Goal: Check status

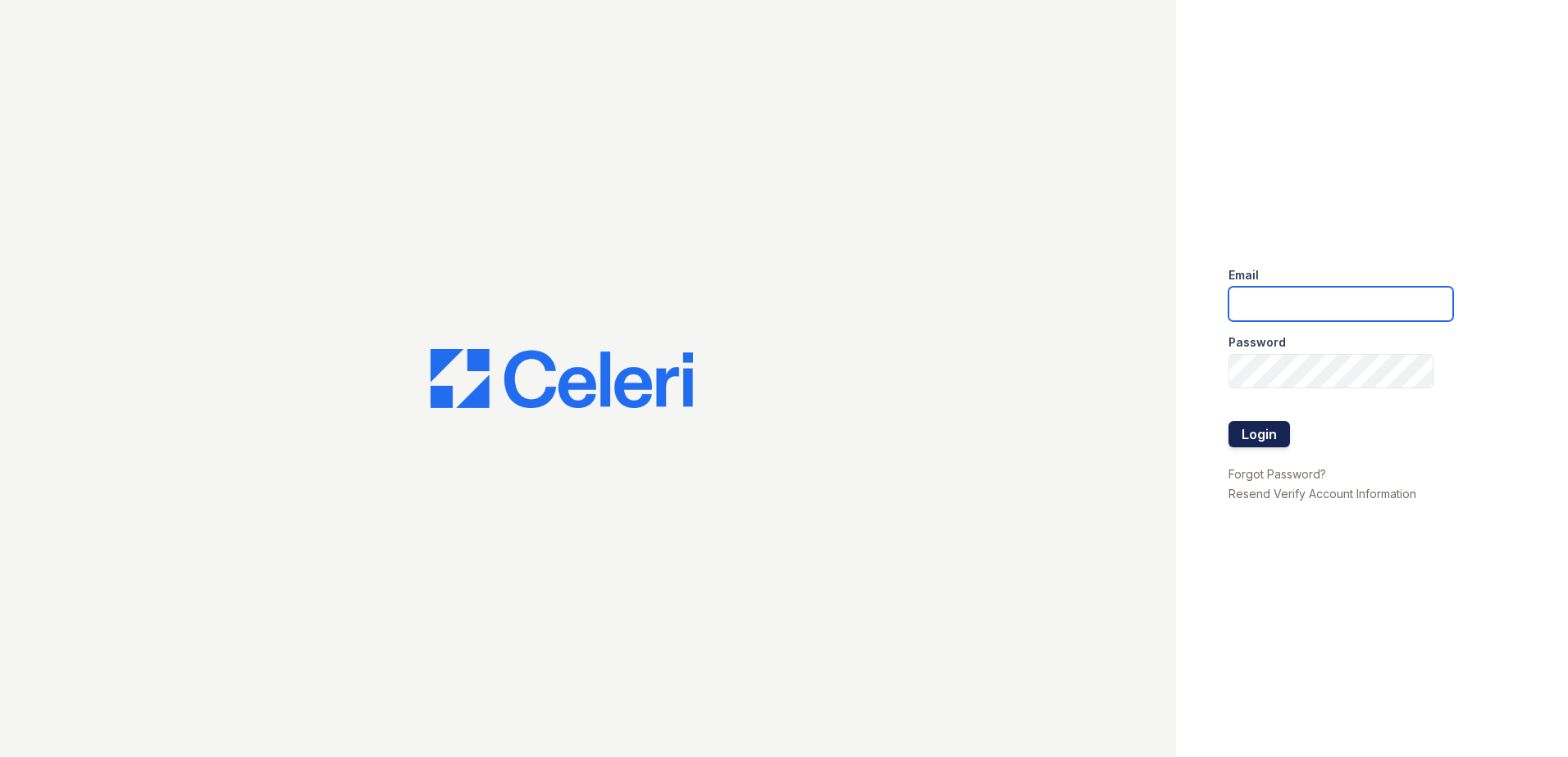
type input "[EMAIL_ADDRESS][DOMAIN_NAME]"
click at [1259, 432] on button "Login" at bounding box center [1259, 434] width 61 height 26
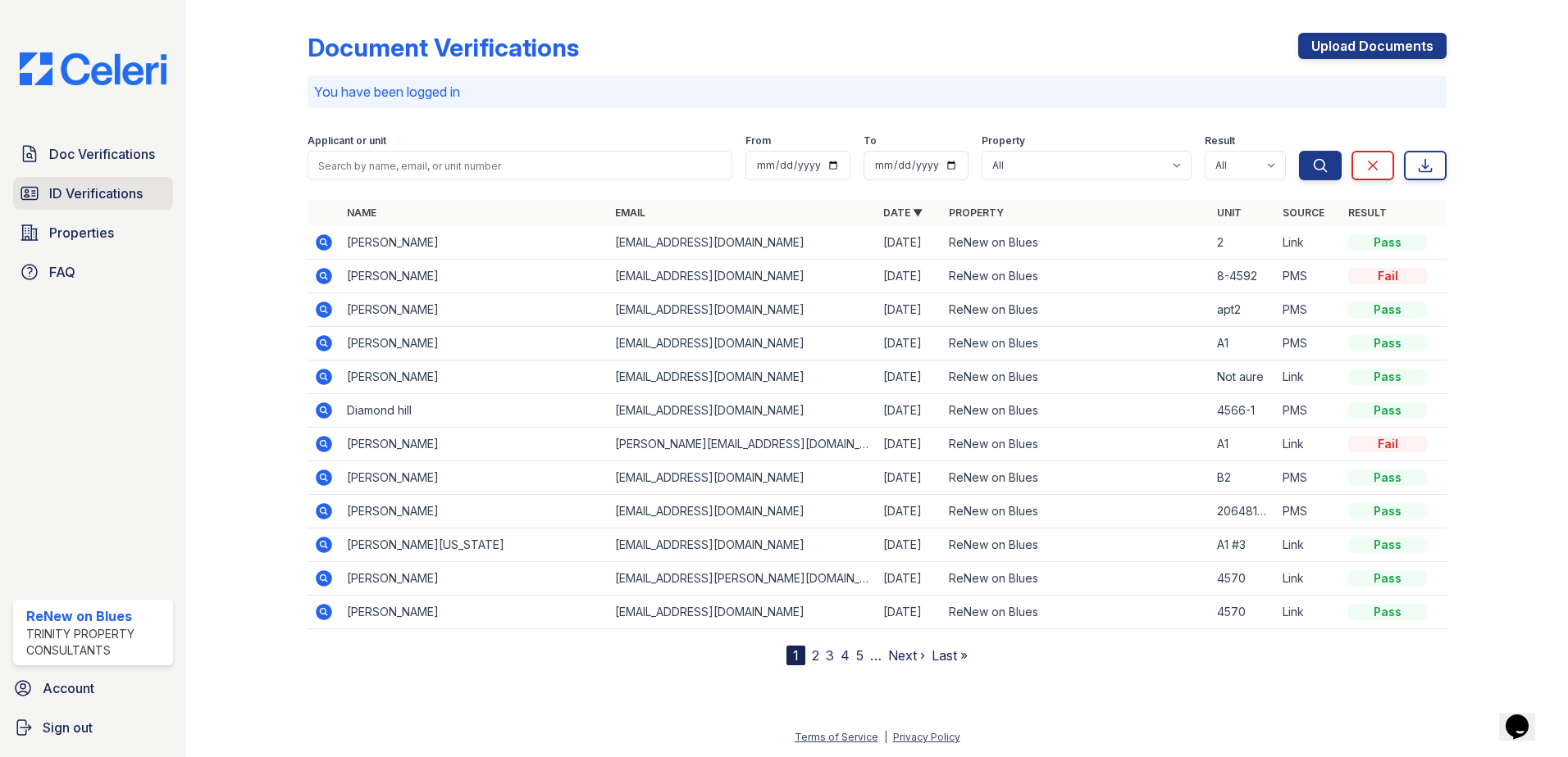
click at [121, 200] on span "ID Verifications" at bounding box center [96, 193] width 93 height 20
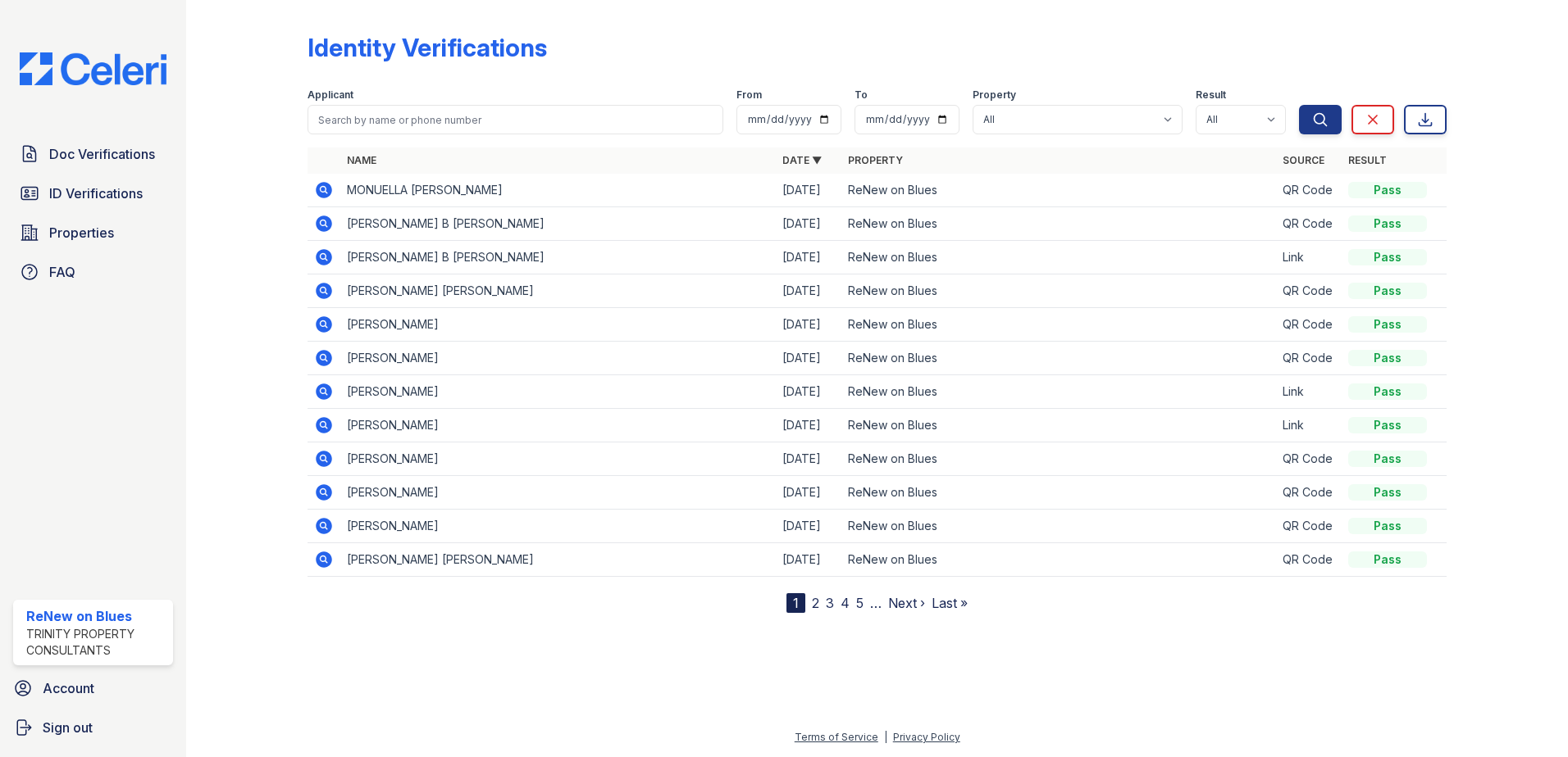
click at [816, 606] on link "2" at bounding box center [815, 603] width 8 height 16
click at [329, 258] on icon at bounding box center [323, 257] width 16 height 16
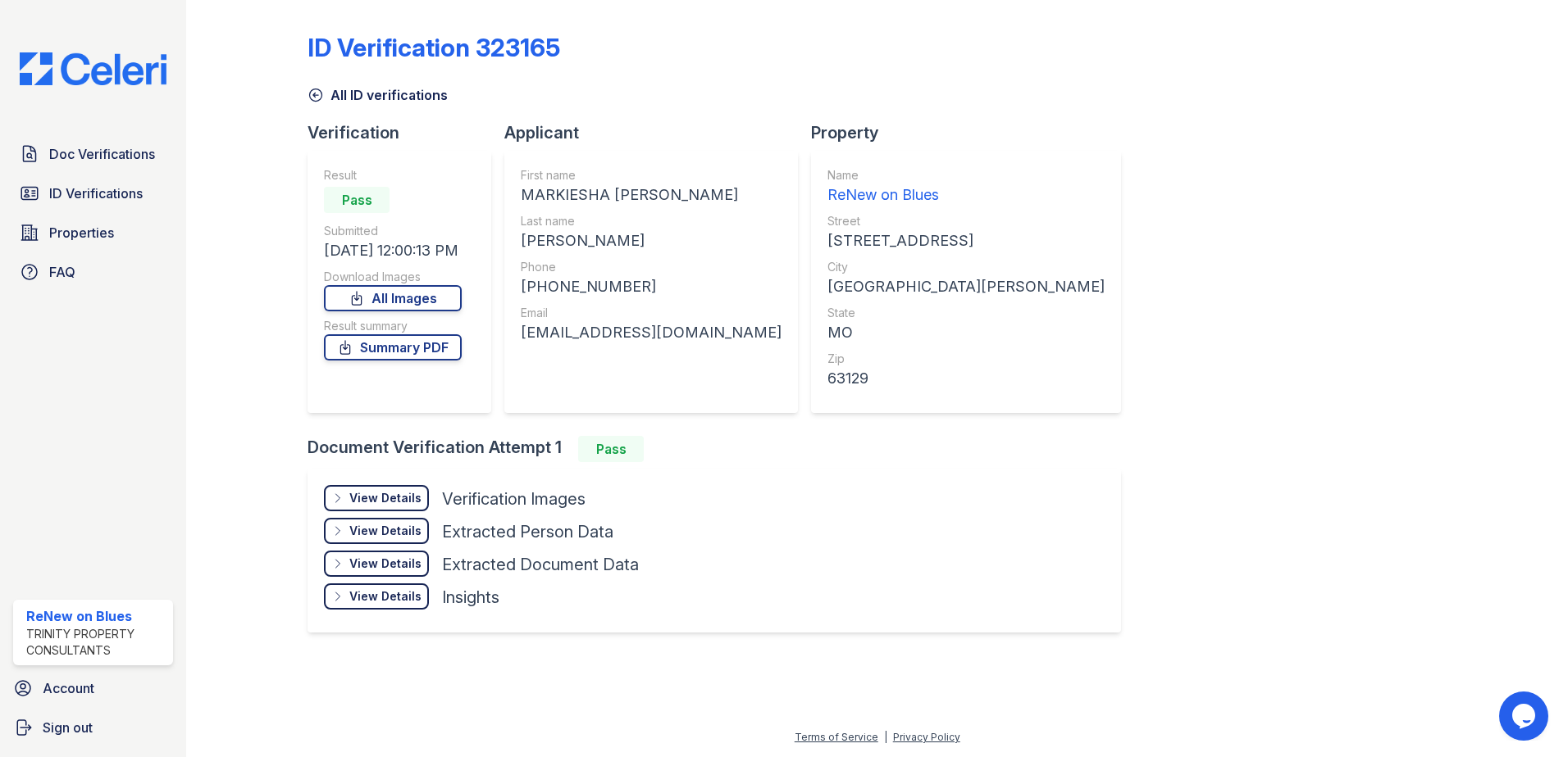
click at [359, 498] on div "View Details" at bounding box center [385, 498] width 72 height 16
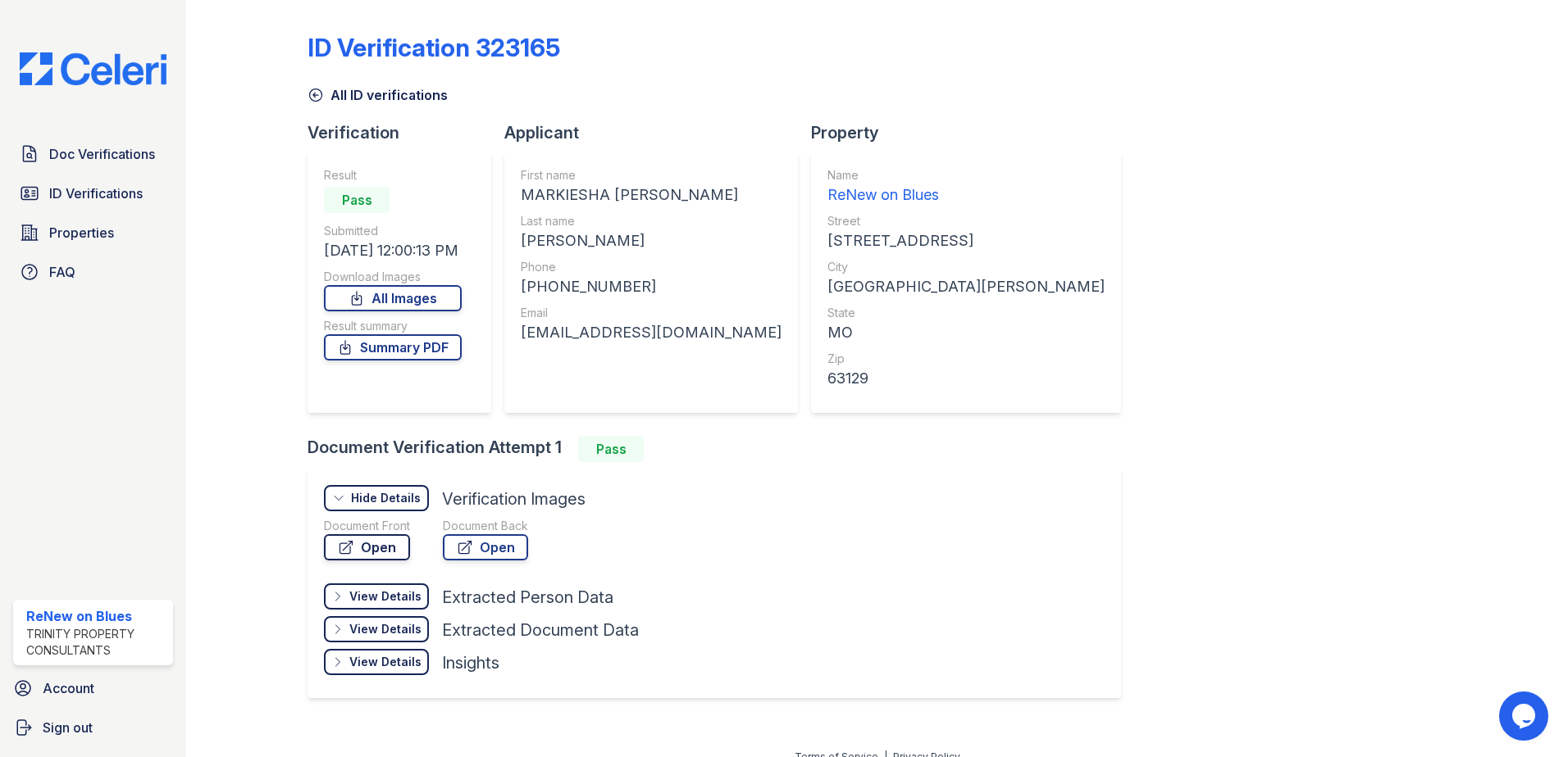
click at [367, 542] on link "Open" at bounding box center [367, 548] width 86 height 26
